Goal: Information Seeking & Learning: Learn about a topic

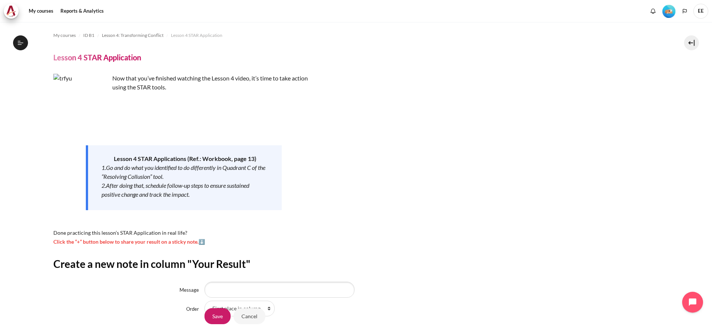
select select "1"
drag, startPoint x: 239, startPoint y: 260, endPoint x: 55, endPoint y: 181, distance: 200.3
click at [55, 181] on div "Now that you’ve finished watching the Lesson 4 video, it’s time to take action …" at bounding box center [183, 160] width 261 height 172
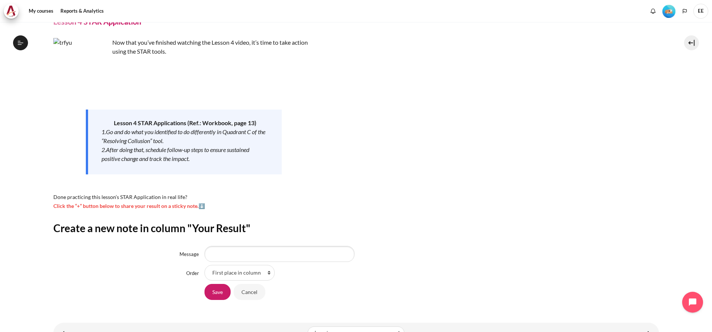
scroll to position [66, 0]
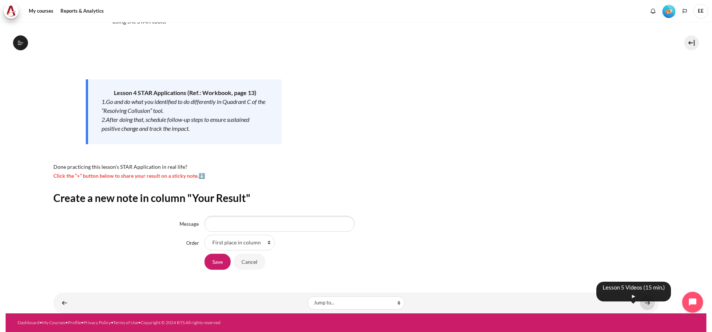
click at [640, 303] on link "Content" at bounding box center [647, 303] width 15 height 15
click at [221, 262] on input "Save" at bounding box center [217, 262] width 26 height 16
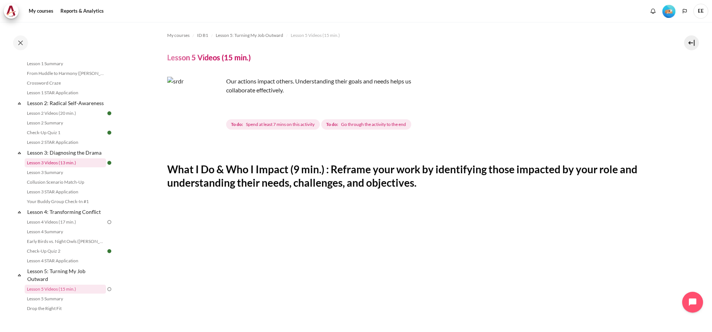
scroll to position [137, 0]
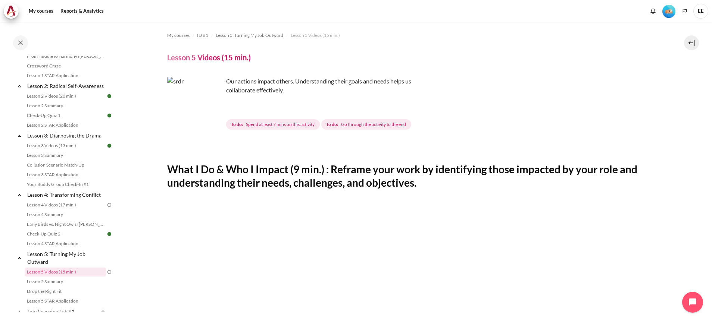
click at [106, 209] on img at bounding box center [109, 205] width 7 height 7
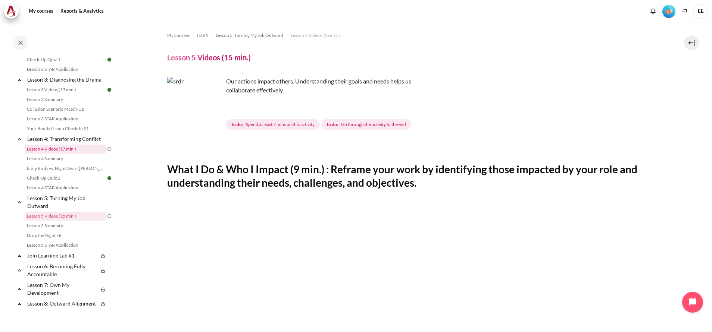
click at [65, 154] on link "Lesson 4 Videos (17 min.)" at bounding box center [65, 149] width 81 height 9
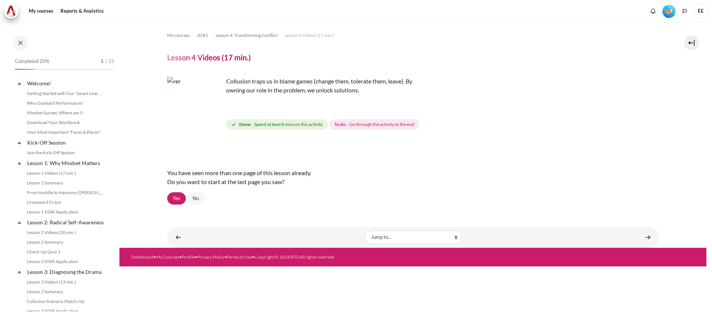
scroll to position [181, 0]
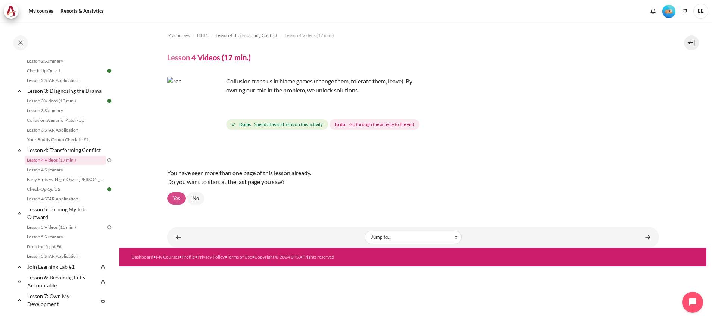
click at [178, 199] on link "Yes" at bounding box center [176, 199] width 19 height 13
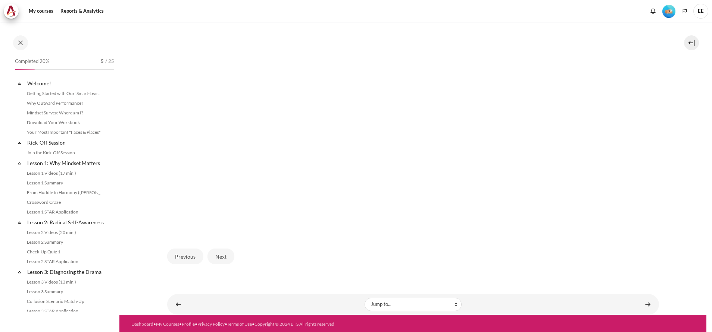
scroll to position [181, 0]
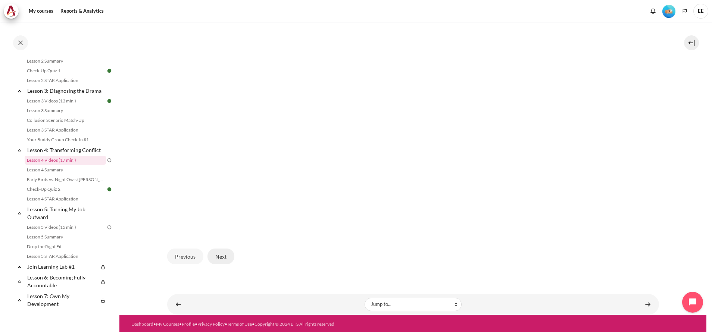
click at [217, 258] on button "Next" at bounding box center [220, 257] width 27 height 16
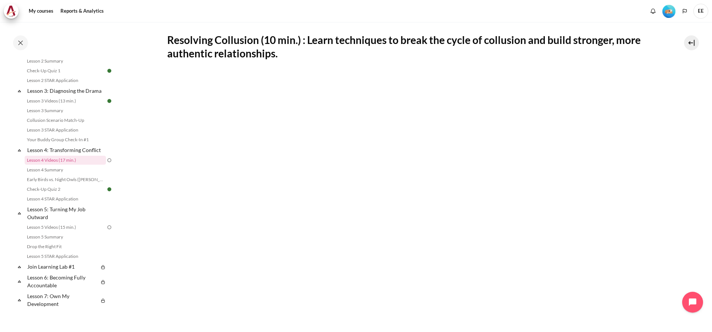
scroll to position [112, 0]
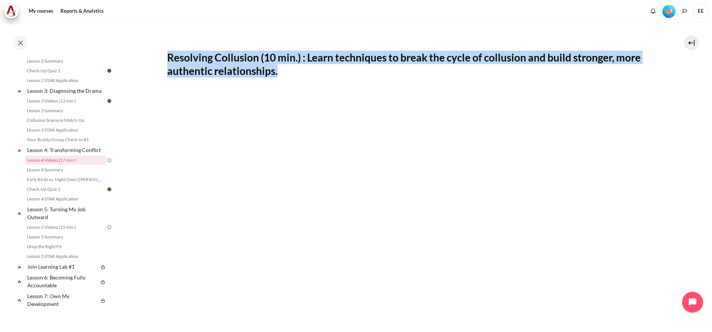
drag, startPoint x: 305, startPoint y: 72, endPoint x: 162, endPoint y: 54, distance: 144.0
click at [162, 54] on section "My courses ID B1 Lesson 4: Transforming Conflict Lesson 4 Videos (17 min.) Less…" at bounding box center [412, 211] width 587 height 603
copy h2 "Resolving Collusion (10 min.) : Learn techniques to break the cycle of collusio…"
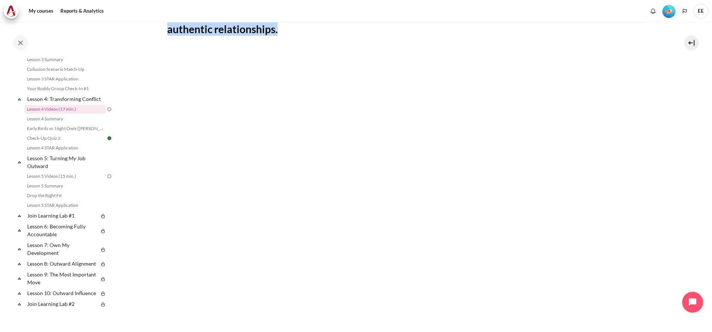
scroll to position [140, 0]
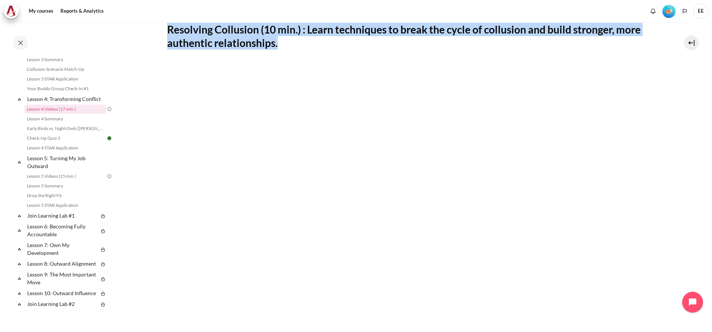
drag, startPoint x: 103, startPoint y: 121, endPoint x: 21, endPoint y: 119, distance: 82.1
click at [21, 104] on div "Expand Collapse Lesson 4: Transforming Conflict Highlighted" at bounding box center [65, 99] width 98 height 11
copy div "Collapse Lesson 4: Transforming Conflict"
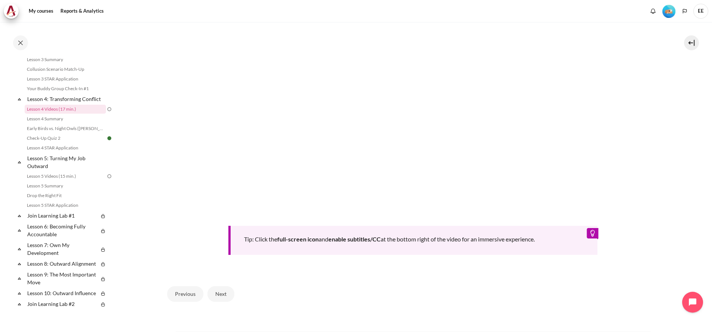
scroll to position [308, 0]
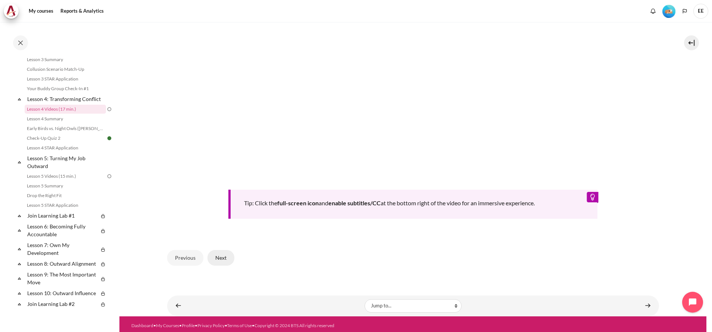
click at [228, 257] on button "Next" at bounding box center [220, 258] width 27 height 16
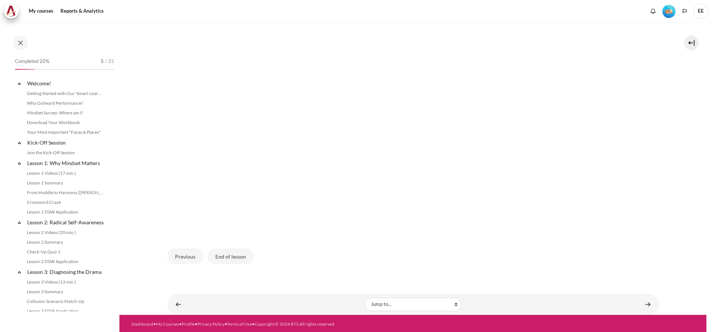
scroll to position [181, 0]
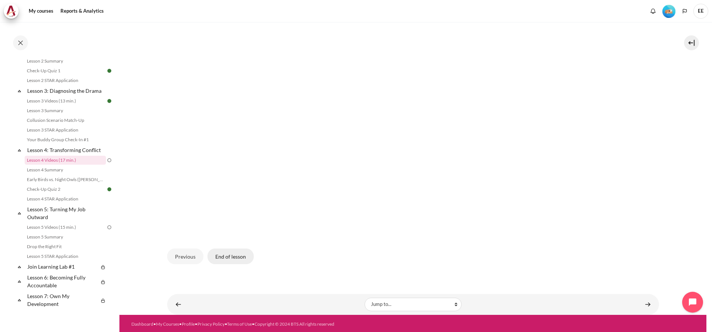
click at [235, 260] on button "End of lesson" at bounding box center [230, 257] width 46 height 16
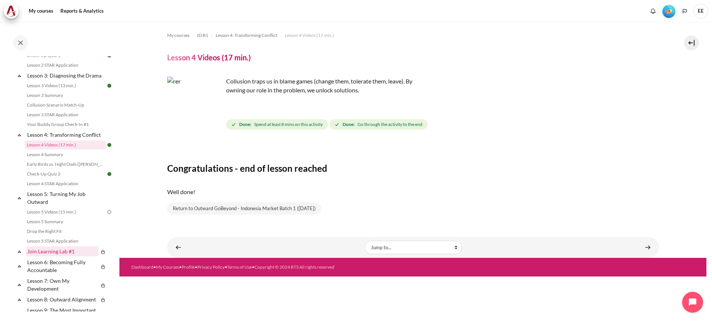
scroll to position [237, 0]
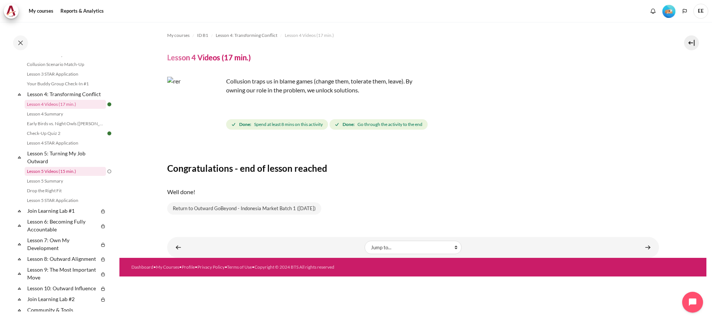
click at [88, 176] on link "Lesson 5 Videos (15 min.)" at bounding box center [65, 171] width 81 height 9
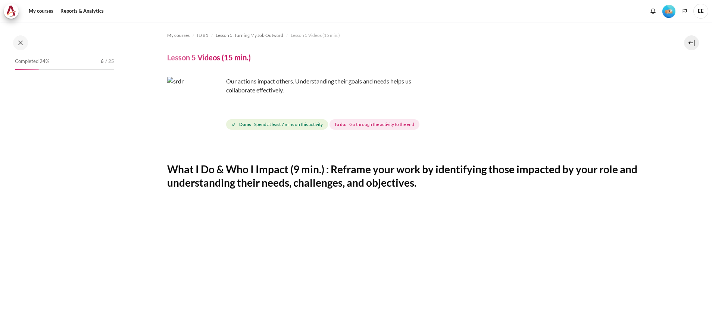
scroll to position [249, 0]
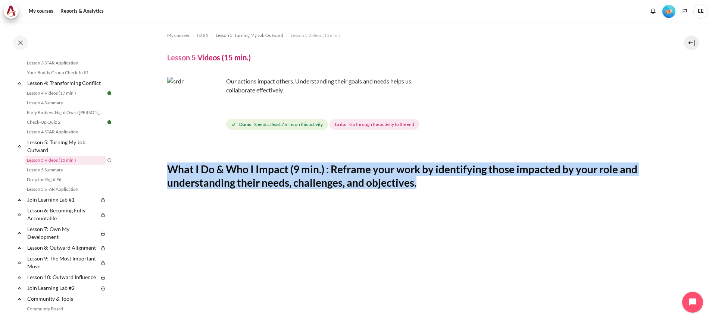
drag, startPoint x: 435, startPoint y: 187, endPoint x: 165, endPoint y: 170, distance: 270.3
click at [165, 170] on section "My courses ID B1 Lesson 5: Turning My Job Outward Lesson 5 Videos (15 min.) Les…" at bounding box center [412, 323] width 587 height 603
copy h2 "What I Do & Who I Impact (9 min.) : Reframe your work by identifying those impa…"
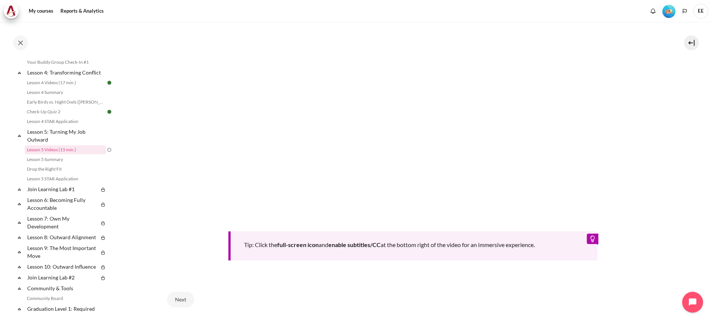
scroll to position [280, 0]
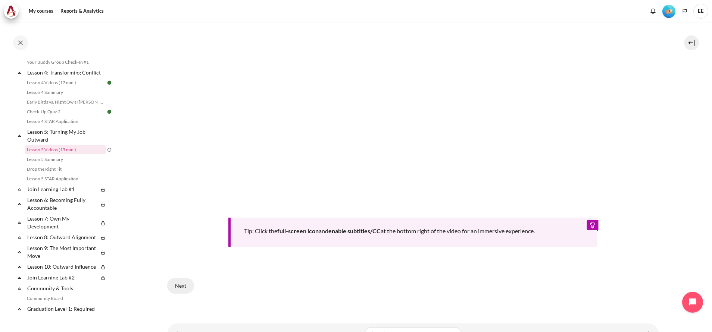
click at [178, 284] on button "Next" at bounding box center [180, 286] width 27 height 16
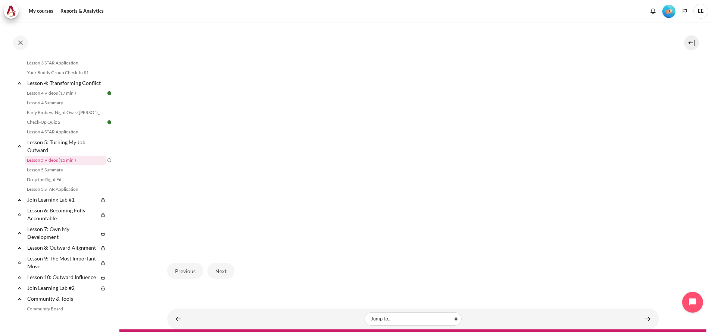
scroll to position [225, 0]
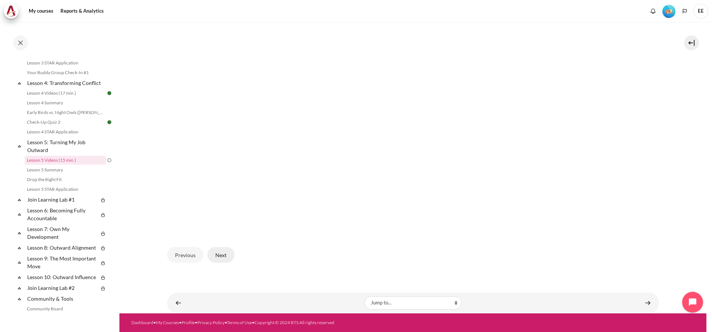
click at [225, 257] on button "Next" at bounding box center [220, 255] width 27 height 16
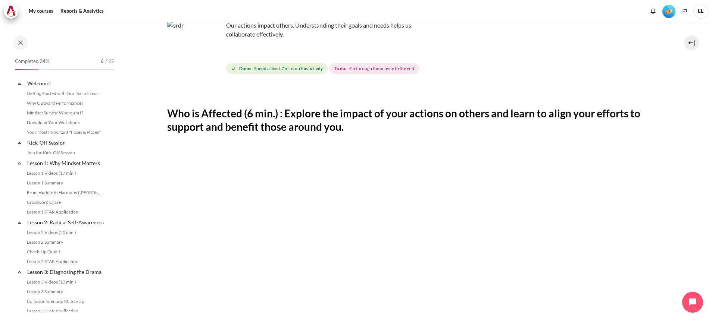
scroll to position [249, 0]
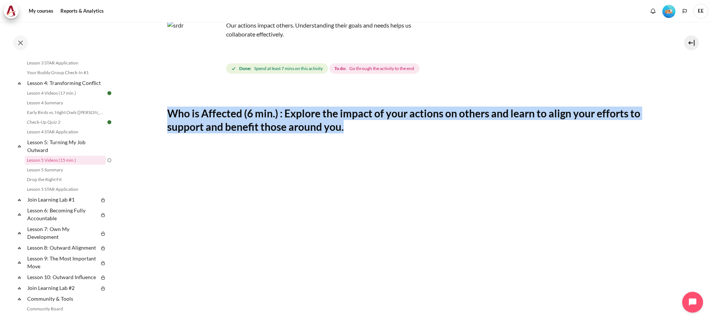
drag, startPoint x: 335, startPoint y: 129, endPoint x: 148, endPoint y: 111, distance: 187.8
click at [148, 111] on section "My courses ID B1 Lesson 5: Turning My Job Outward Lesson 5 Videos (15 min.) Les…" at bounding box center [412, 267] width 587 height 603
copy h2 "Who is Affected (6 min.) : Explore the impact of your actions on others and lea…"
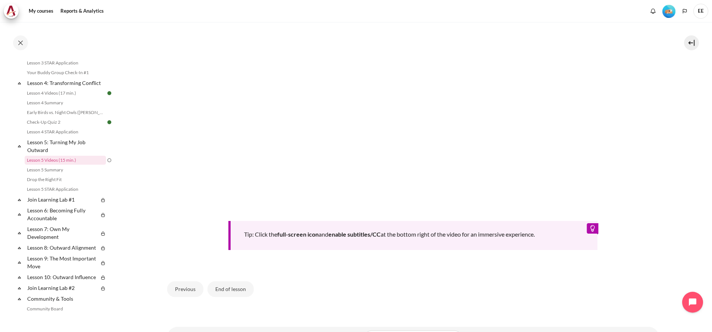
scroll to position [280, 0]
click at [221, 284] on button "End of lesson" at bounding box center [230, 286] width 46 height 16
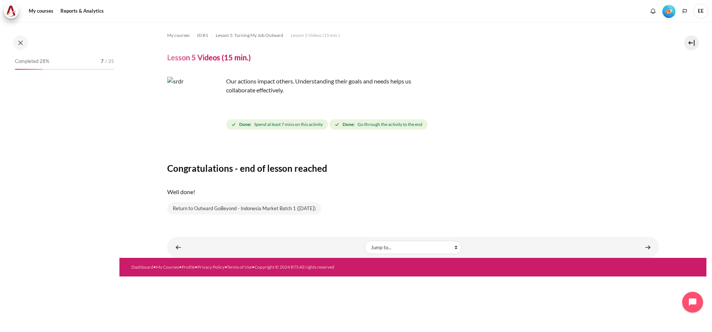
scroll to position [249, 0]
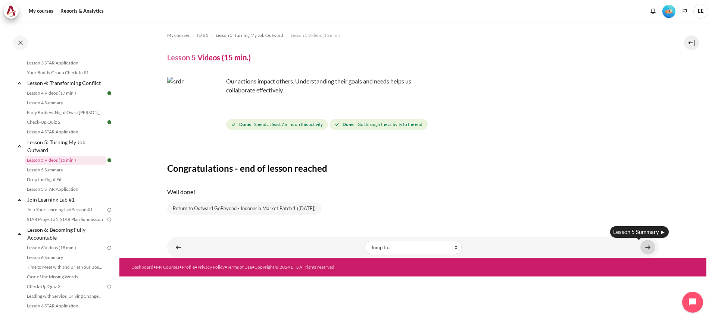
click at [647, 247] on link "Content" at bounding box center [647, 247] width 15 height 15
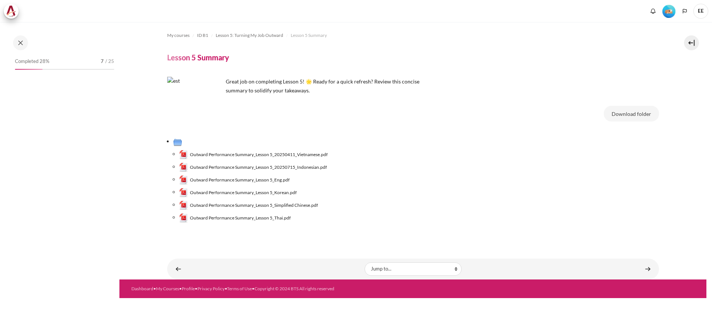
scroll to position [258, 0]
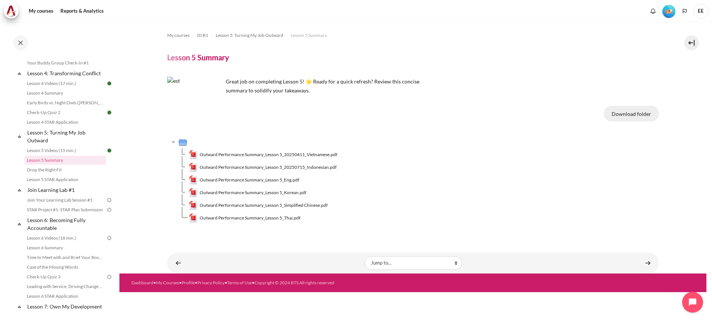
click at [643, 111] on button "Download folder" at bounding box center [631, 114] width 55 height 16
click at [593, 179] on td "Outward Performance Summary_Lesson 5_Eng.pdf" at bounding box center [424, 180] width 470 height 13
click at [645, 264] on link "Content" at bounding box center [647, 263] width 15 height 15
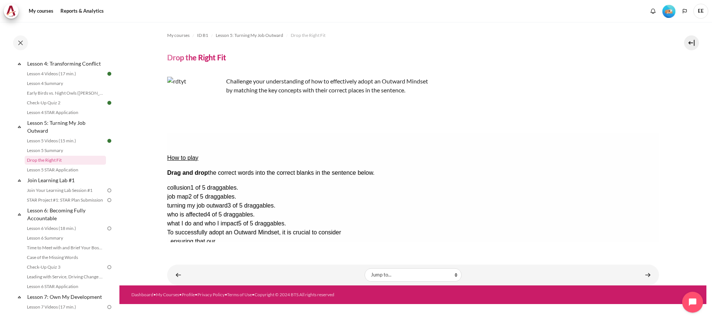
drag, startPoint x: 224, startPoint y: 165, endPoint x: 247, endPoint y: 214, distance: 54.7
click at [247, 214] on div "collusion 1 of 5 draggables. job map 2 of 5 draggables. turning my job outward …" at bounding box center [413, 229] width 492 height 90
drag, startPoint x: 247, startPoint y: 214, endPoint x: 251, endPoint y: 213, distance: 3.9
click at [251, 213] on div "collusion 1 of 5 draggables. job map 2 of 5 draggables. turning my job outward …" at bounding box center [413, 229] width 492 height 90
click at [241, 228] on div "To successfully adopt an Outward Mindset, it is crucial to consider , ensuring …" at bounding box center [371, 250] width 409 height 45
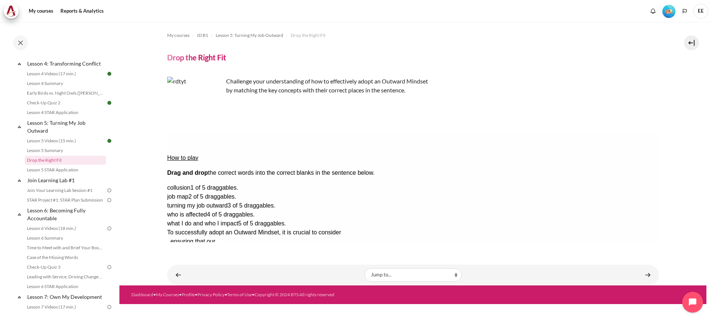
click at [637, 184] on div "collusion 1 of 5 draggables." at bounding box center [413, 188] width 492 height 9
drag, startPoint x: 642, startPoint y: 176, endPoint x: 519, endPoint y: 156, distance: 124.5
click at [226, 246] on div "Drop Zone 2. Drop Zone 2 is empty." at bounding box center [196, 246] width 59 height 0
drag, startPoint x: 613, startPoint y: 198, endPoint x: 483, endPoint y: 174, distance: 132.5
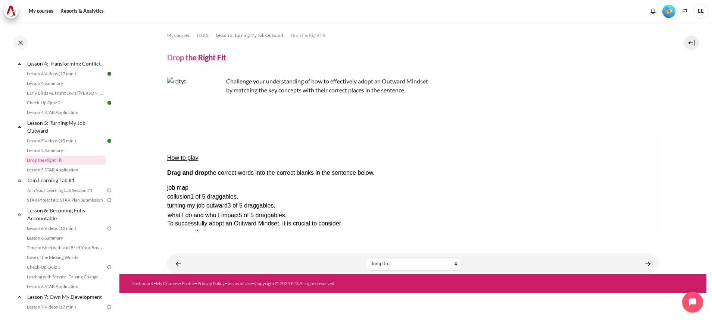
drag, startPoint x: 612, startPoint y: 199, endPoint x: 624, endPoint y: 231, distance: 33.9
drag, startPoint x: 626, startPoint y: 187, endPoint x: 338, endPoint y: 174, distance: 287.7
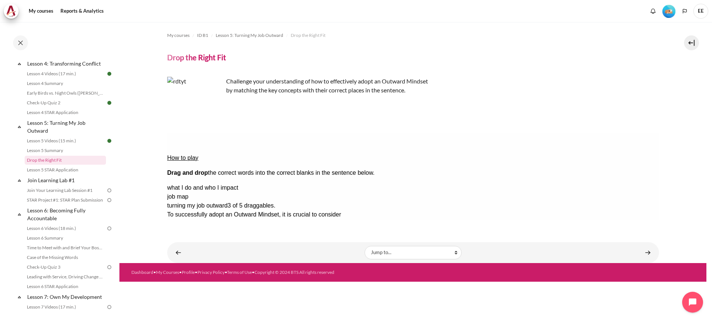
drag, startPoint x: 357, startPoint y: 175, endPoint x: 642, endPoint y: 206, distance: 286.8
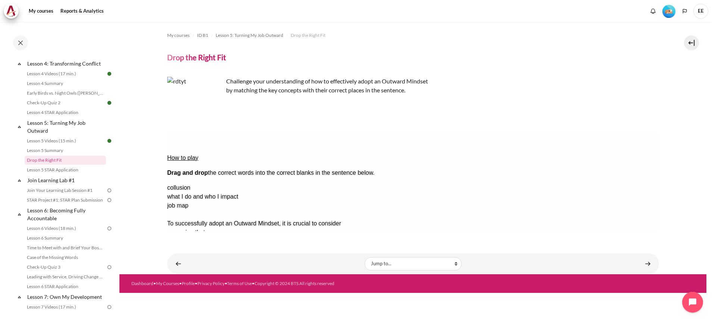
drag, startPoint x: 636, startPoint y: 198, endPoint x: 354, endPoint y: 174, distance: 283.1
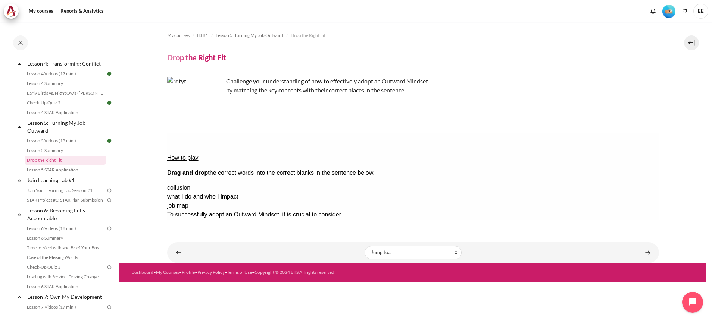
drag, startPoint x: 343, startPoint y: 174, endPoint x: 633, endPoint y: 219, distance: 293.8
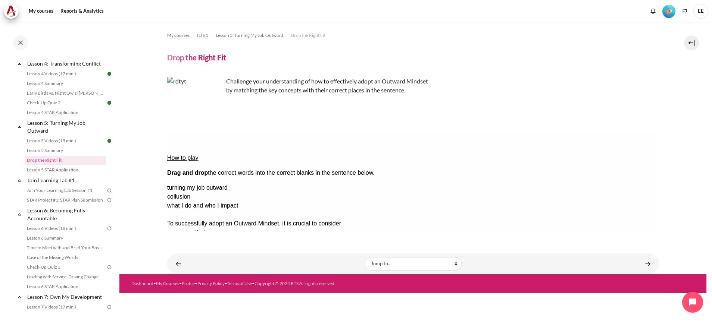
drag, startPoint x: 632, startPoint y: 198, endPoint x: 514, endPoint y: 161, distance: 123.5
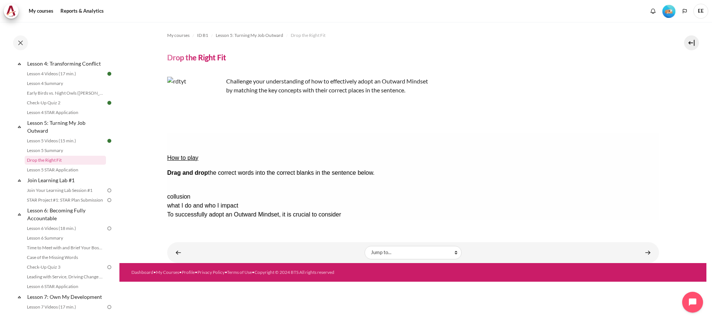
drag, startPoint x: 630, startPoint y: 166, endPoint x: 394, endPoint y: 161, distance: 235.5
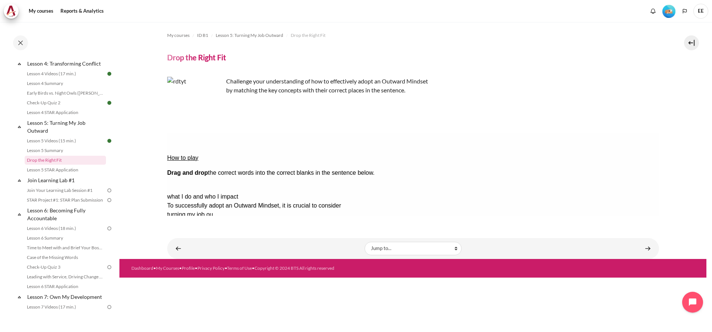
drag, startPoint x: 629, startPoint y: 166, endPoint x: 348, endPoint y: 174, distance: 280.7
drag, startPoint x: 493, startPoint y: 175, endPoint x: 654, endPoint y: 193, distance: 161.9
drag, startPoint x: 634, startPoint y: 178, endPoint x: 500, endPoint y: 176, distance: 134.0
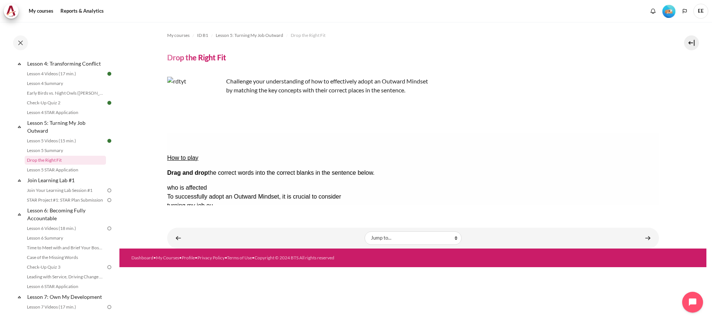
click at [187, 274] on button "Check Check the answers. The responses will be marked as correct, incorrect, or…" at bounding box center [177, 278] width 20 height 8
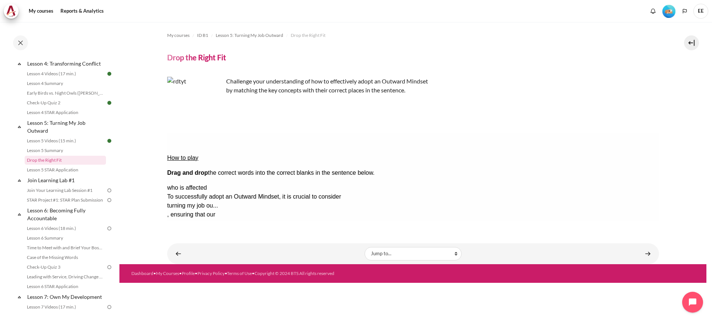
click at [222, 297] on button "Retry Retry the task. Reset all responses and start the task over again." at bounding box center [213, 301] width 18 height 8
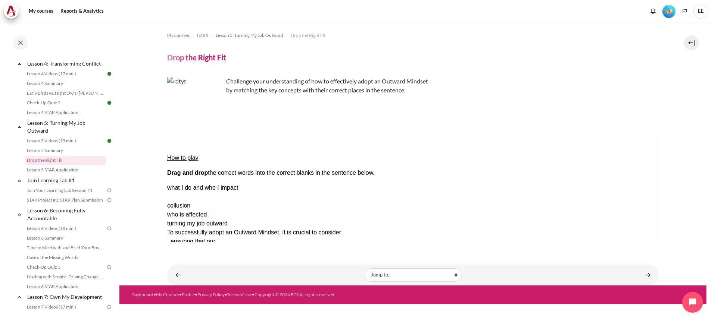
drag, startPoint x: 627, startPoint y: 176, endPoint x: 510, endPoint y: 158, distance: 118.1
drag, startPoint x: 609, startPoint y: 166, endPoint x: 491, endPoint y: 158, distance: 118.9
drag, startPoint x: 619, startPoint y: 166, endPoint x: 500, endPoint y: 161, distance: 118.8
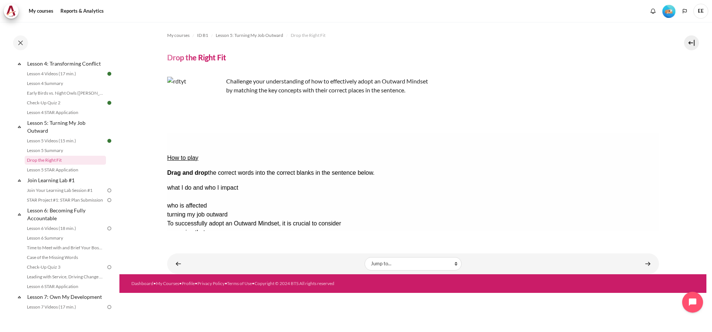
drag, startPoint x: 606, startPoint y: 176, endPoint x: 369, endPoint y: 157, distance: 238.4
drag, startPoint x: 598, startPoint y: 164, endPoint x: 362, endPoint y: 152, distance: 236.1
drag, startPoint x: 635, startPoint y: 166, endPoint x: 396, endPoint y: 163, distance: 239.2
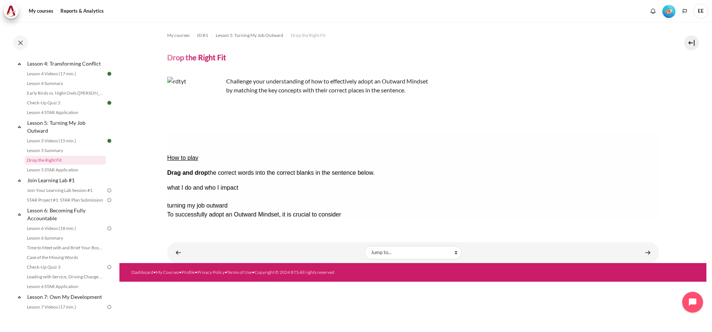
drag, startPoint x: 614, startPoint y: 178, endPoint x: 478, endPoint y: 176, distance: 135.5
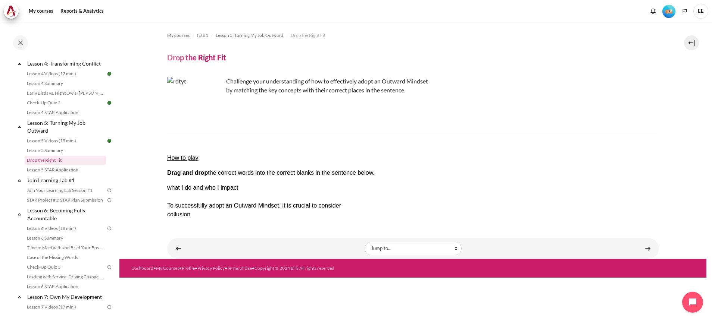
drag, startPoint x: 605, startPoint y: 177, endPoint x: 321, endPoint y: 175, distance: 284.0
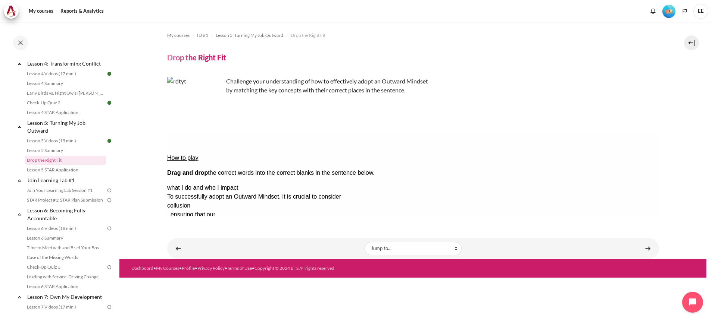
click at [178, 274] on button "Check Check the answers. The responses will be marked as correct, incorrect, or…" at bounding box center [177, 278] width 20 height 8
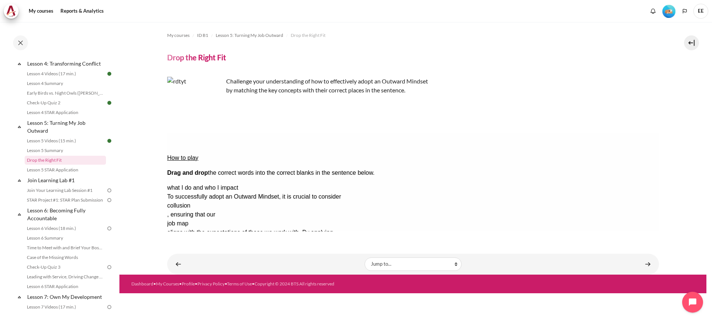
click at [222, 297] on button "Retry Retry the task. Reset all responses and start the task over again." at bounding box center [213, 301] width 18 height 8
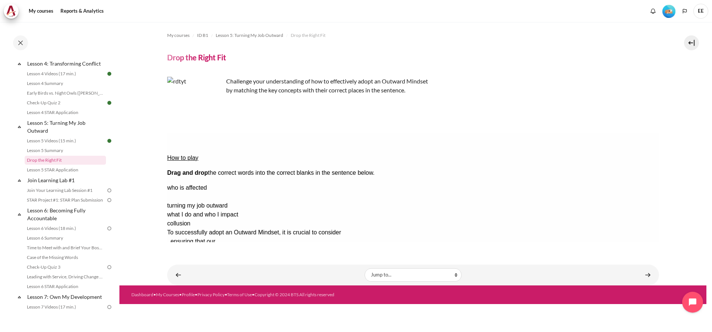
drag, startPoint x: 621, startPoint y: 178, endPoint x: 505, endPoint y: 163, distance: 117.0
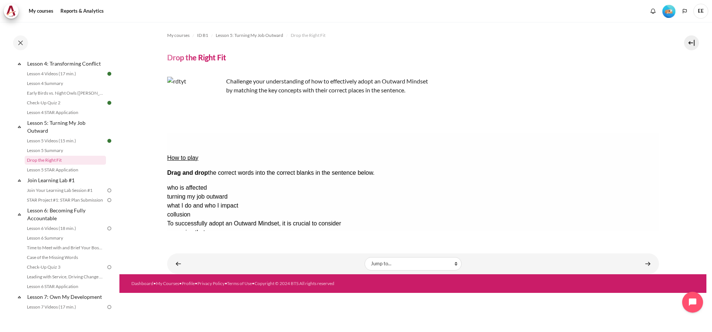
click at [616, 193] on div "turning my job outward" at bounding box center [413, 197] width 492 height 9
drag, startPoint x: 615, startPoint y: 164, endPoint x: 487, endPoint y: 171, distance: 128.2
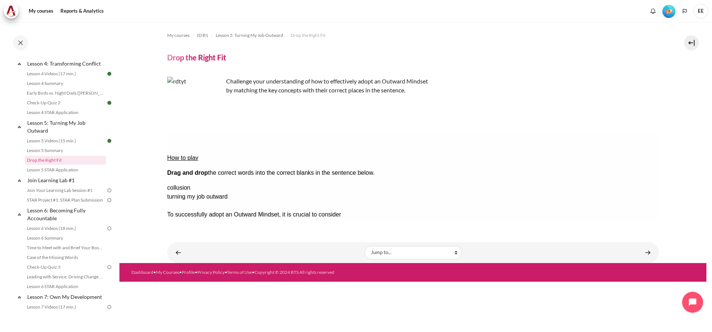
drag, startPoint x: 609, startPoint y: 185, endPoint x: 373, endPoint y: 161, distance: 237.4
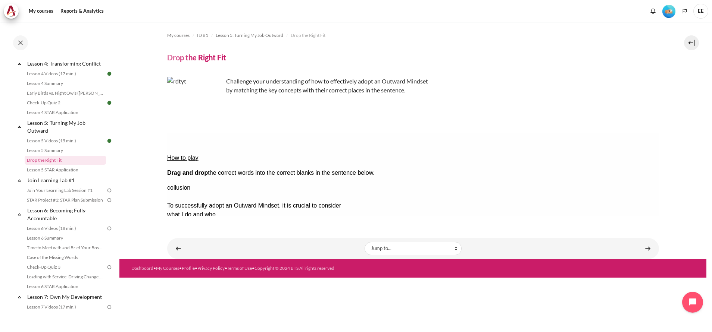
drag, startPoint x: 605, startPoint y: 176, endPoint x: 315, endPoint y: 174, distance: 290.3
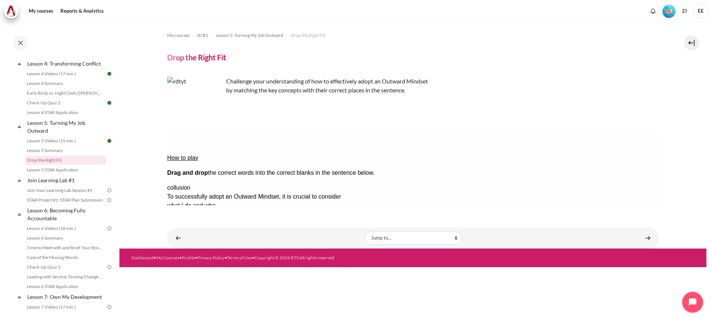
click at [187, 274] on button "Check Check the answers. The responses will be marked as correct, incorrect, or…" at bounding box center [177, 278] width 20 height 8
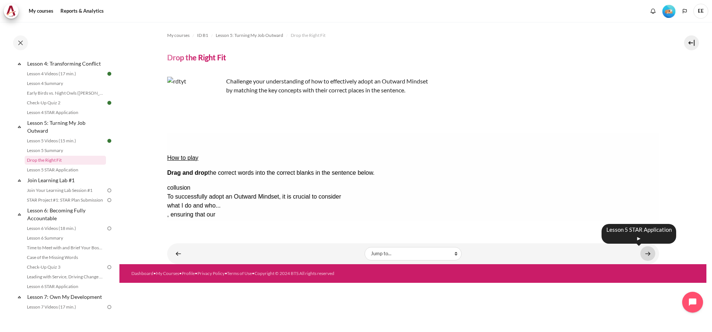
click at [647, 253] on link "Content" at bounding box center [647, 254] width 15 height 15
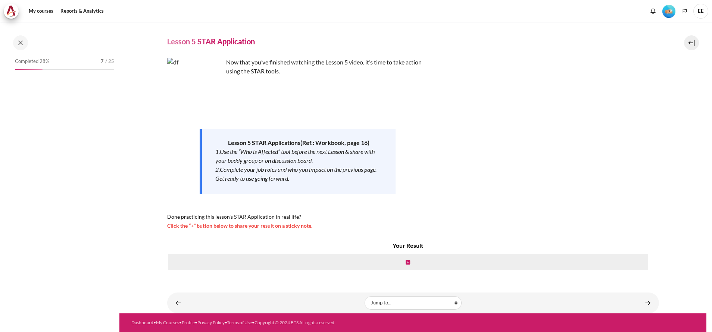
scroll to position [278, 0]
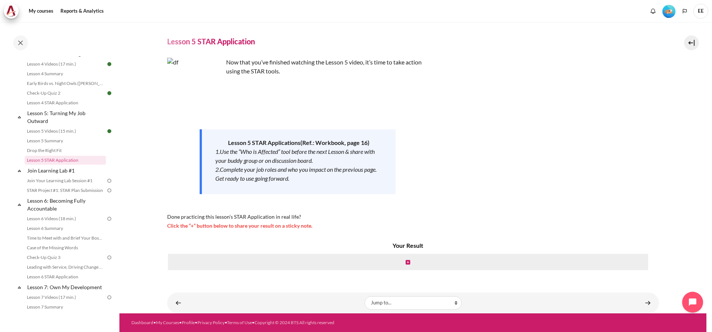
click at [408, 262] on div "Content" at bounding box center [408, 262] width 482 height 18
click at [406, 262] on icon "Content" at bounding box center [408, 262] width 4 height 5
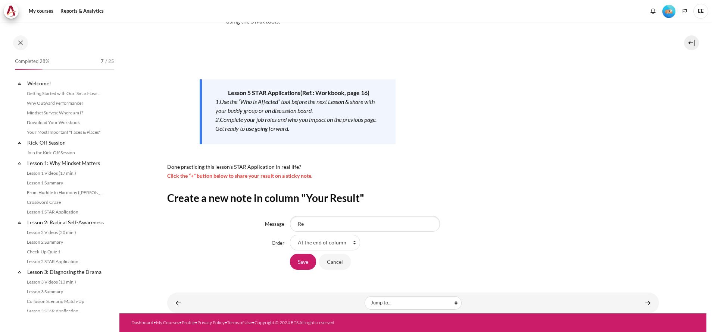
scroll to position [278, 0]
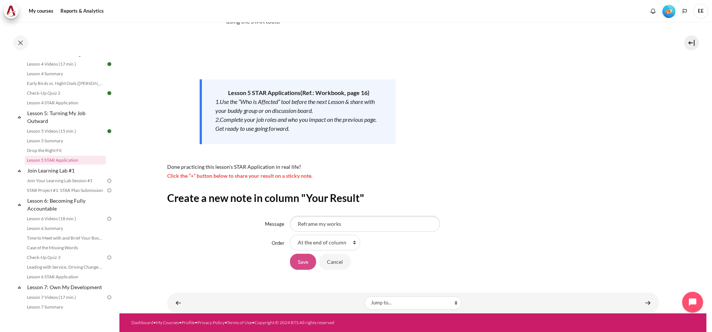
type input "Reframe my works"
click at [310, 263] on input "Save" at bounding box center [303, 262] width 26 height 16
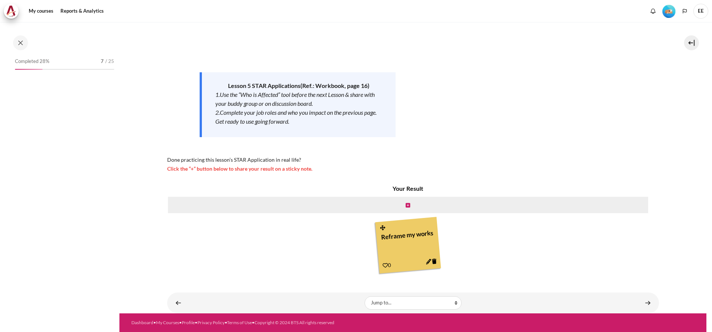
scroll to position [278, 0]
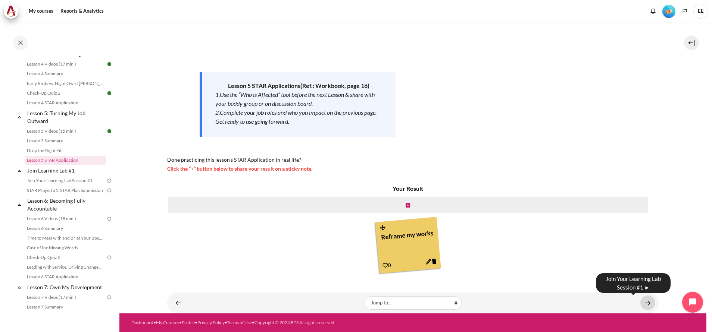
click at [640, 303] on link "Content" at bounding box center [647, 303] width 15 height 15
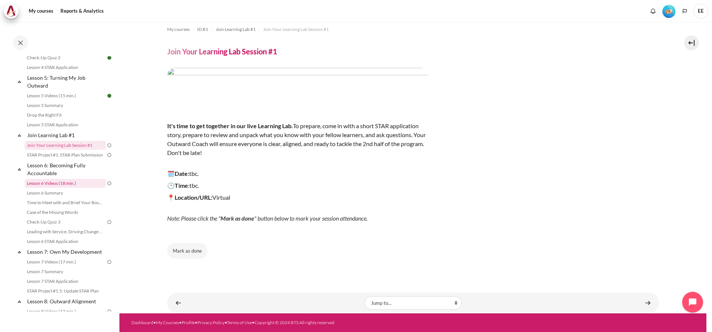
scroll to position [328, 0]
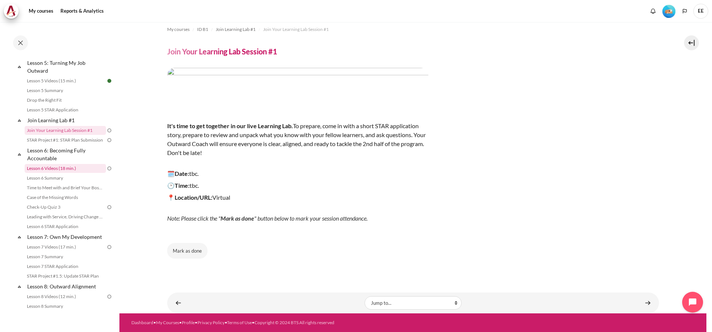
click at [56, 173] on link "Lesson 6 Videos (18 min.)" at bounding box center [65, 168] width 81 height 9
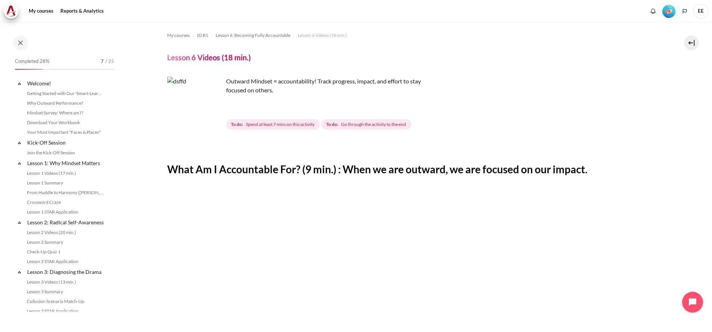
scroll to position [336, 0]
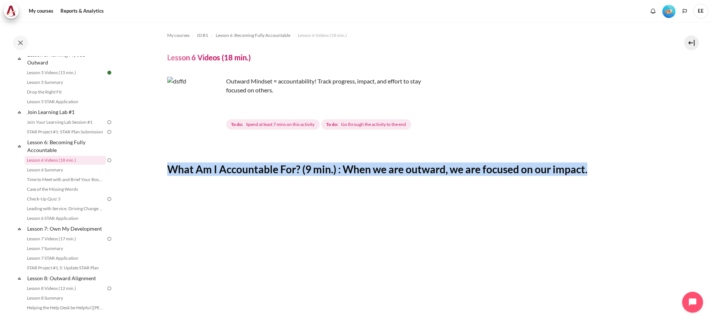
drag, startPoint x: 615, startPoint y: 166, endPoint x: 148, endPoint y: 168, distance: 466.8
copy h2 "What Am I Accountable For? (9 min.) : When we are outward, we are focused on ou…"
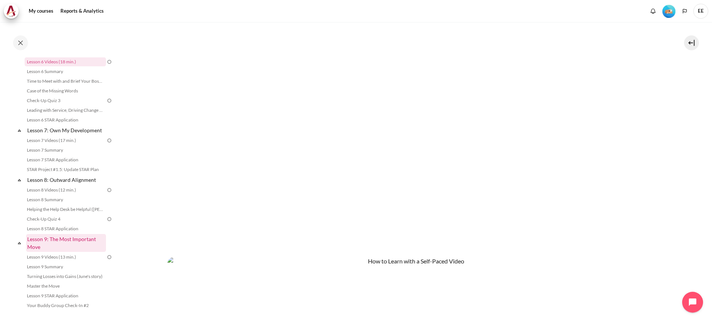
scroll to position [418, 0]
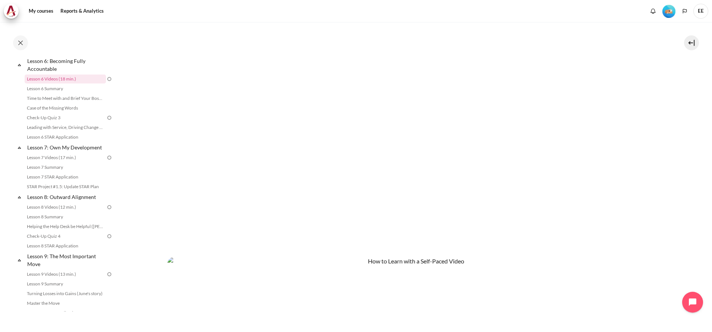
click at [129, 76] on section "My courses ID B1 Lesson 6: Becoming Fully Accountable Lesson 6 Videos (18 min.)…" at bounding box center [412, 150] width 587 height 705
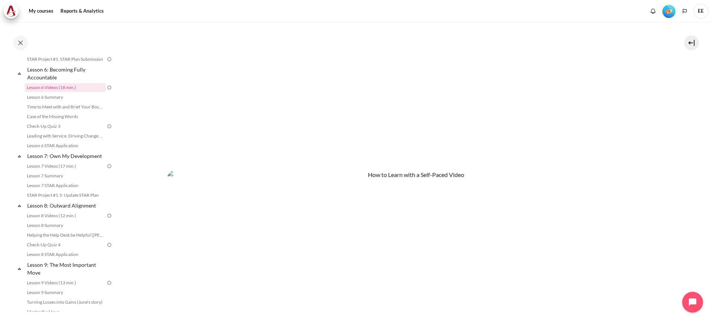
scroll to position [366, 0]
click at [182, 295] on button "Next" at bounding box center [180, 302] width 27 height 16
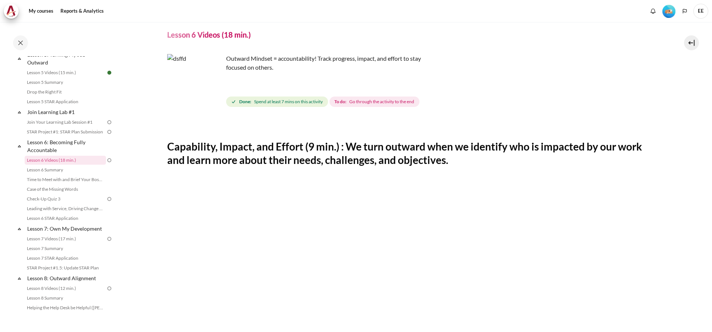
scroll to position [56, 0]
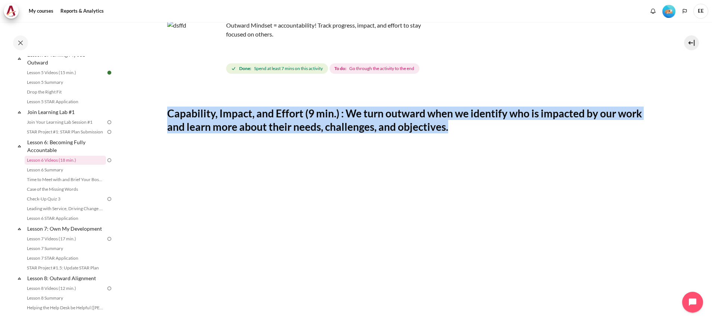
drag, startPoint x: 468, startPoint y: 132, endPoint x: 164, endPoint y: 115, distance: 304.6
click at [164, 115] on section "My courses ID B1 Lesson 6: Becoming Fully Accountable Lesson 6 Videos (18 min.)…" at bounding box center [412, 267] width 587 height 603
copy h2 "Capability, Impact, and Effort (9 min.) : We turn outward when we identify who …"
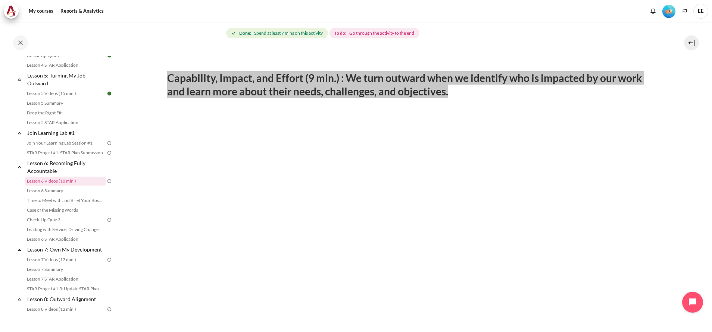
scroll to position [112, 0]
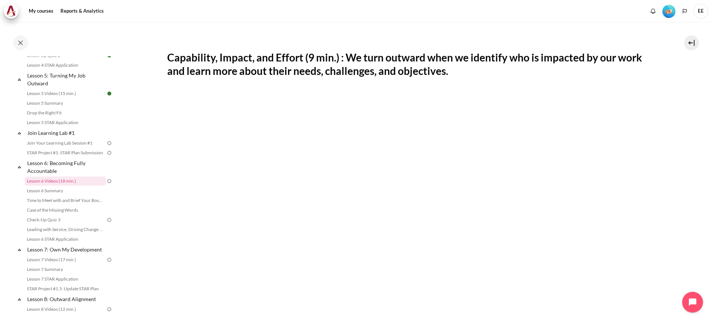
click at [684, 130] on section "My courses ID B1 Lesson 6: Becoming Fully Accountable Lesson 6 Videos (18 min.)…" at bounding box center [412, 211] width 587 height 603
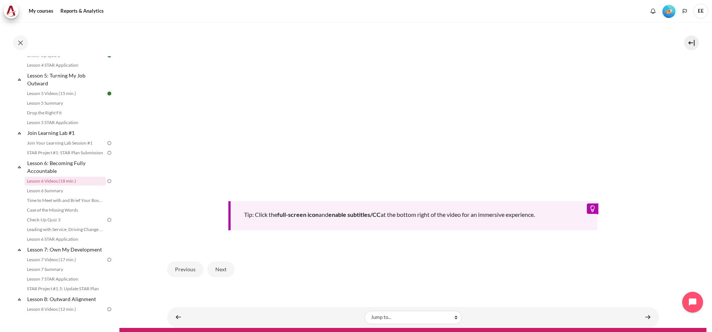
scroll to position [308, 0]
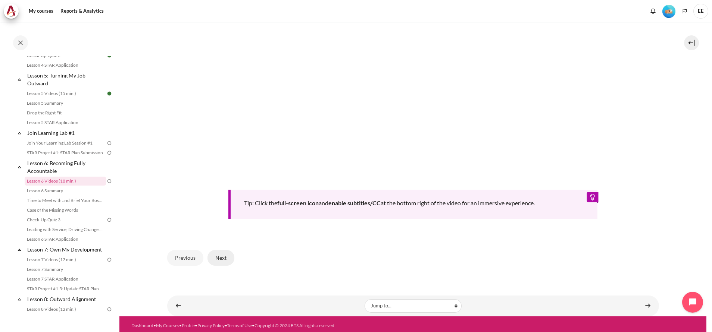
click at [224, 253] on button "Next" at bounding box center [220, 258] width 27 height 16
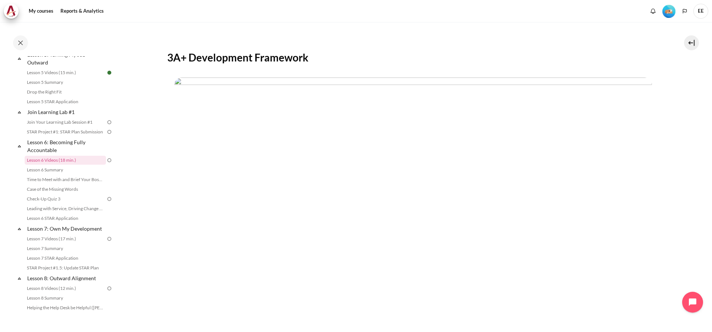
scroll to position [225, 0]
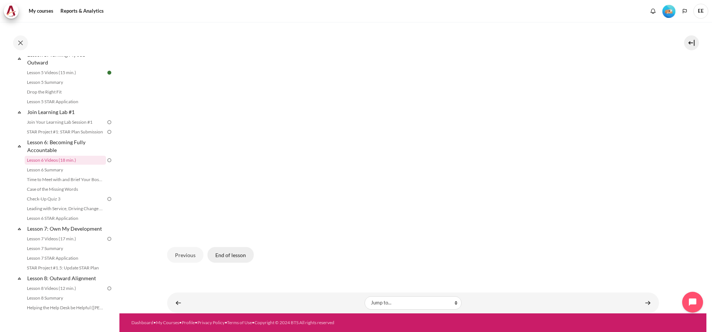
click at [225, 256] on button "End of lesson" at bounding box center [230, 255] width 46 height 16
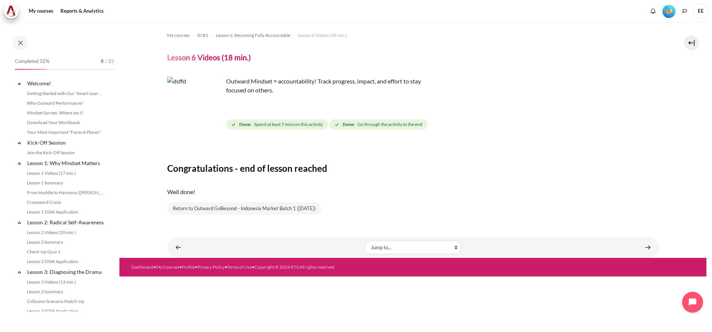
scroll to position [336, 0]
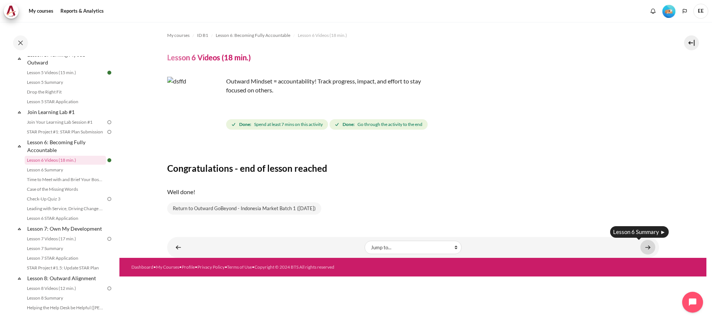
click at [645, 246] on link "Content" at bounding box center [647, 247] width 15 height 15
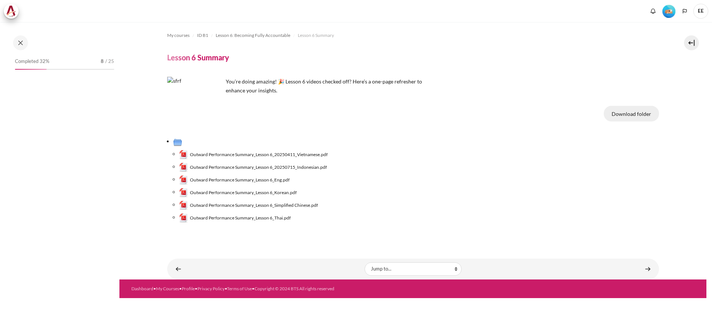
drag, startPoint x: 0, startPoint y: 0, endPoint x: 634, endPoint y: 114, distance: 643.8
click at [633, 114] on button "Download folder" at bounding box center [631, 114] width 55 height 16
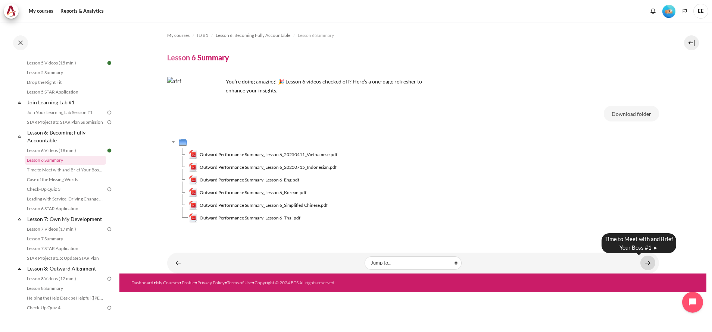
click at [646, 265] on link "Content" at bounding box center [647, 263] width 15 height 15
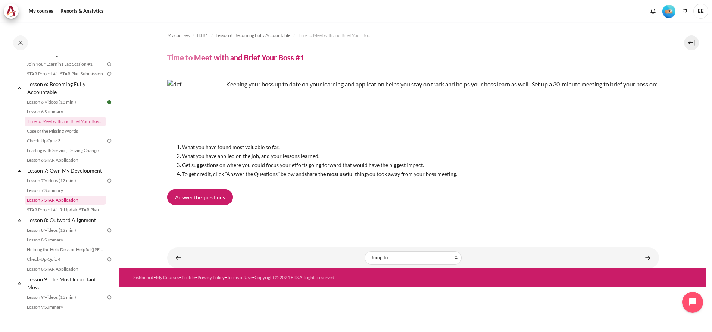
scroll to position [412, 0]
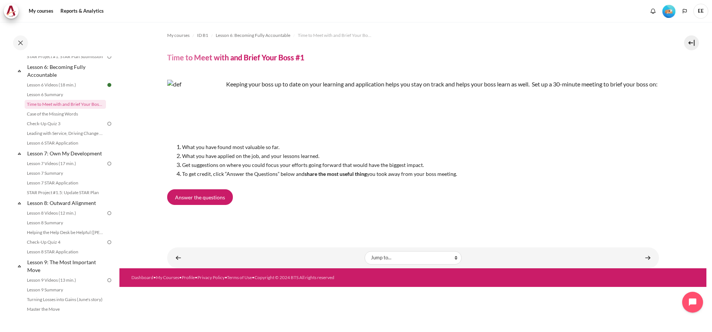
click at [699, 6] on span "EE" at bounding box center [700, 11] width 15 height 15
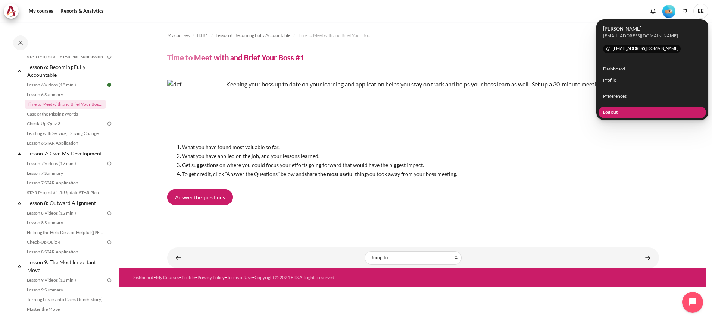
click at [610, 110] on link "Log out" at bounding box center [653, 113] width 108 height 12
